Goal: Entertainment & Leisure: Consume media (video, audio)

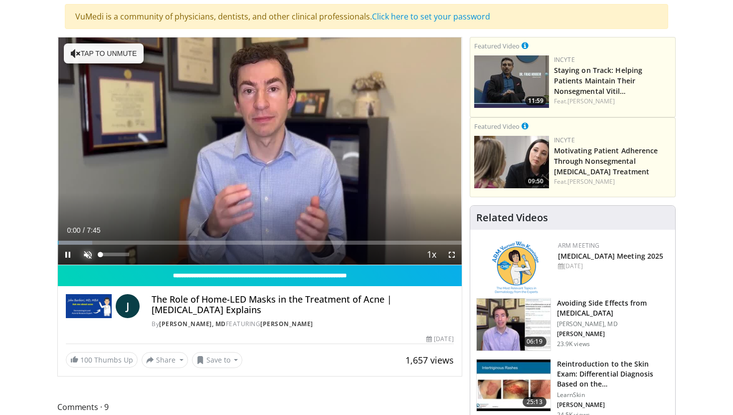
click at [88, 256] on span "Video Player" at bounding box center [88, 254] width 20 height 20
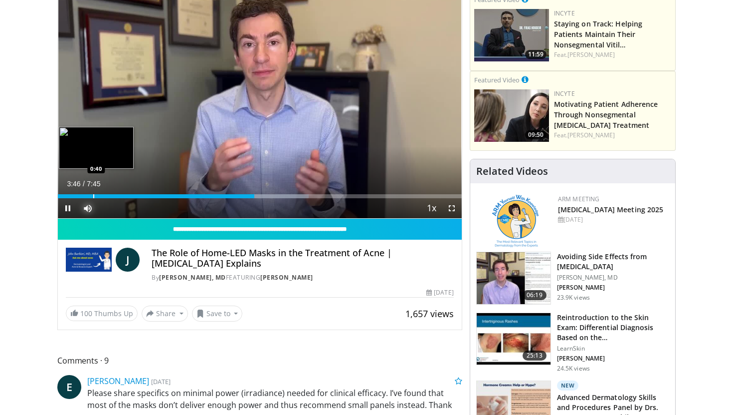
scroll to position [95, 0]
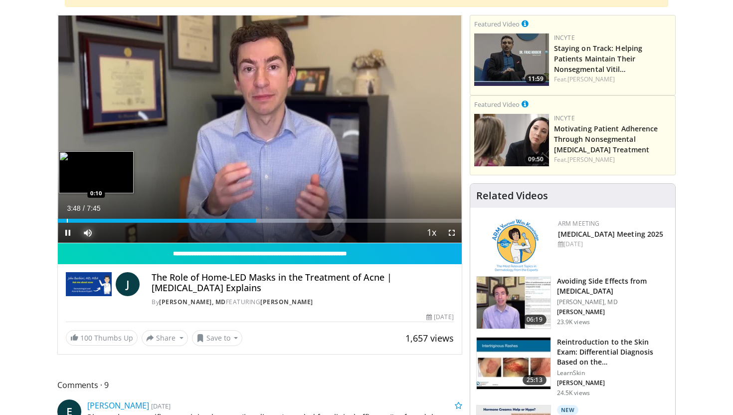
click at [67, 220] on div "Progress Bar" at bounding box center [67, 220] width 1 height 4
click at [62, 219] on div "Progress Bar" at bounding box center [62, 220] width 1 height 4
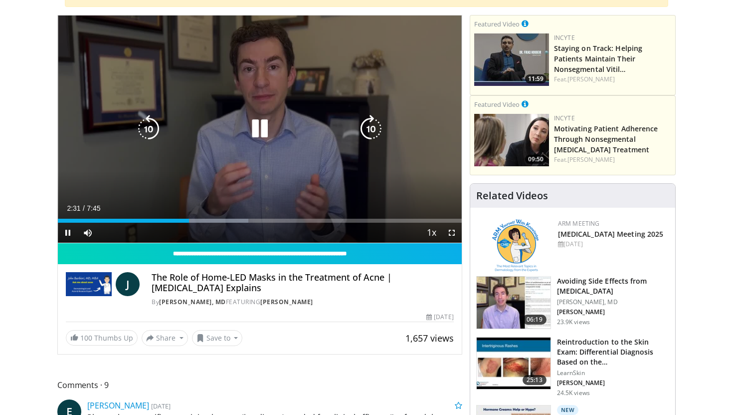
click at [259, 129] on icon "Video Player" at bounding box center [260, 129] width 28 height 28
